Goal: Communication & Community: Connect with others

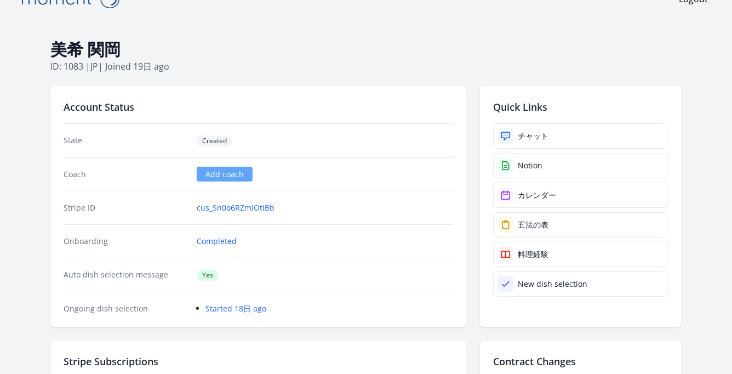
scroll to position [26, 0]
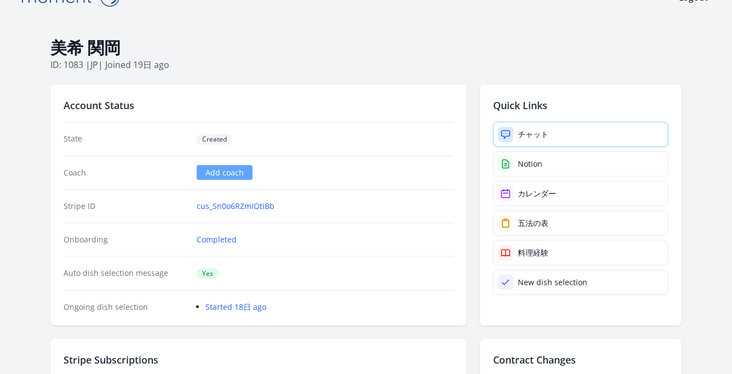
click at [527, 131] on div "チャット" at bounding box center [533, 134] width 31 height 11
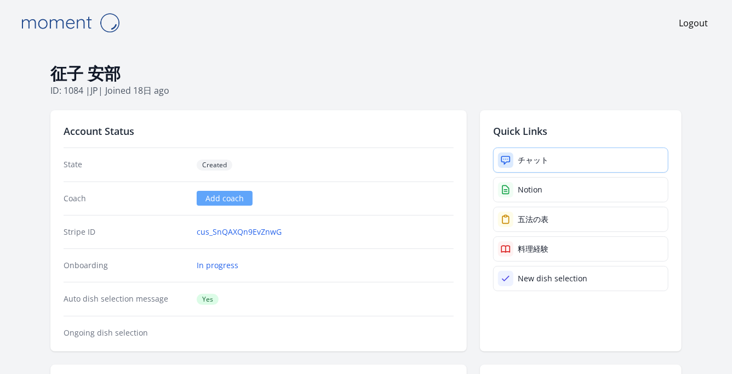
click at [569, 154] on link "チャット" at bounding box center [580, 159] width 175 height 25
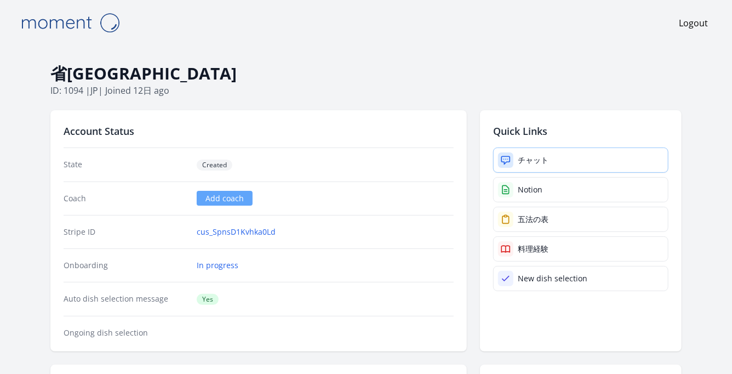
click at [557, 158] on link "チャット" at bounding box center [580, 159] width 175 height 25
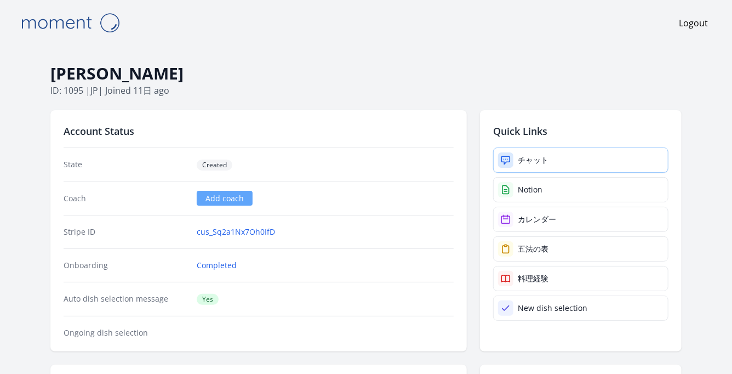
click at [572, 156] on link "チャット" at bounding box center [580, 159] width 175 height 25
click at [540, 162] on div "チャット" at bounding box center [533, 159] width 31 height 11
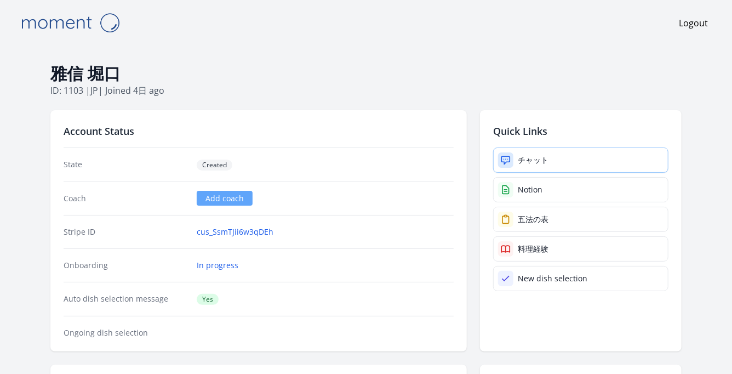
click at [560, 157] on link "チャット" at bounding box center [580, 159] width 175 height 25
click at [540, 163] on div "チャット" at bounding box center [533, 159] width 31 height 11
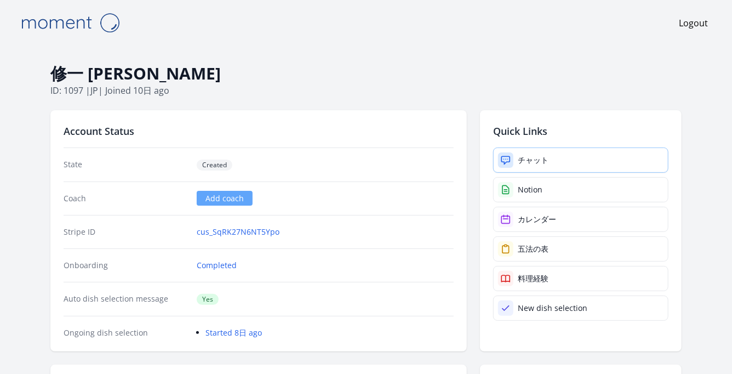
click at [537, 158] on div "チャット" at bounding box center [533, 159] width 31 height 11
